Goal: Task Accomplishment & Management: Manage account settings

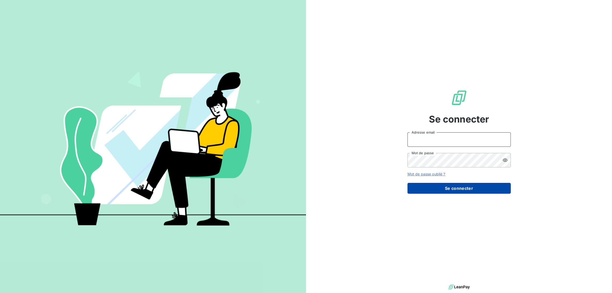
type input "[PERSON_NAME][EMAIL_ADDRESS][DOMAIN_NAME]"
click at [456, 189] on button "Se connecter" at bounding box center [458, 188] width 103 height 11
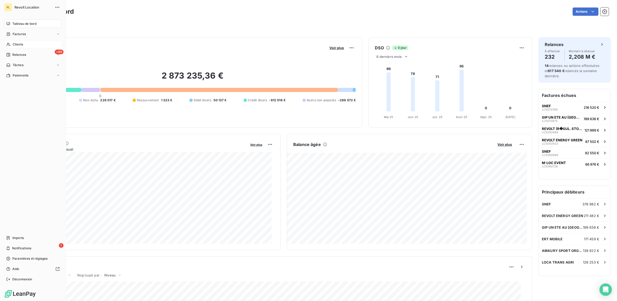
click at [27, 44] on div "Clients" at bounding box center [33, 44] width 58 height 8
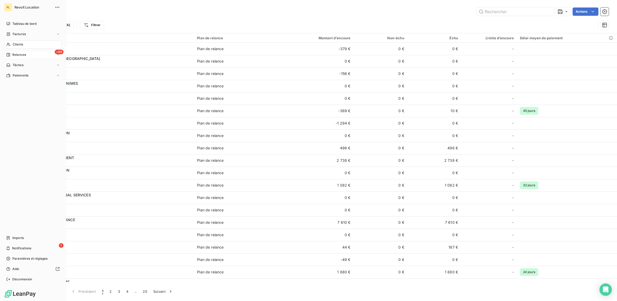
click at [25, 53] on span "Relances" at bounding box center [19, 54] width 14 height 5
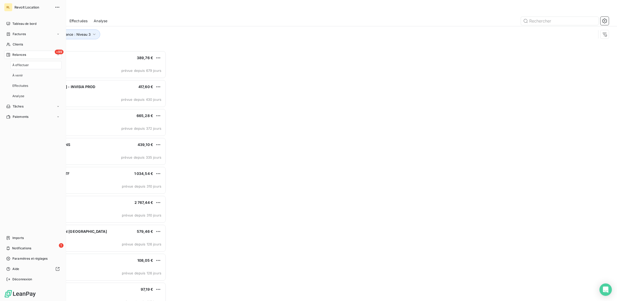
scroll to position [245, 136]
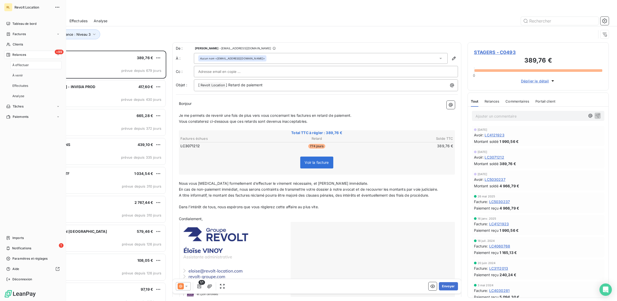
click at [28, 66] on span "À effectuer" at bounding box center [20, 65] width 17 height 5
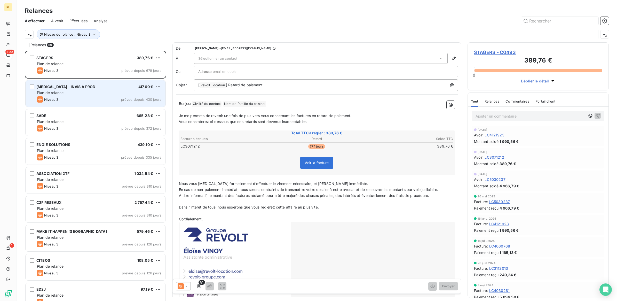
click at [110, 89] on div "SYNAPSE - INVISIA PROD 417,60 €" at bounding box center [99, 86] width 124 height 5
